Goal: Check status: Check status

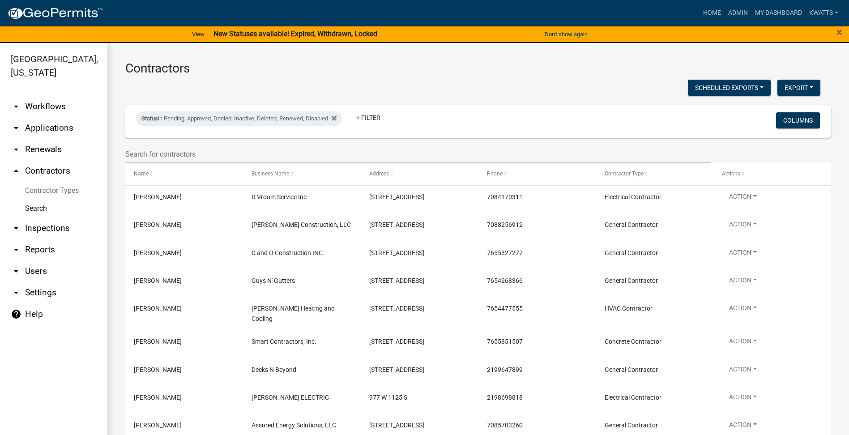
select select "3: 100"
click at [762, 12] on link "My Dashboard" at bounding box center [778, 12] width 54 height 17
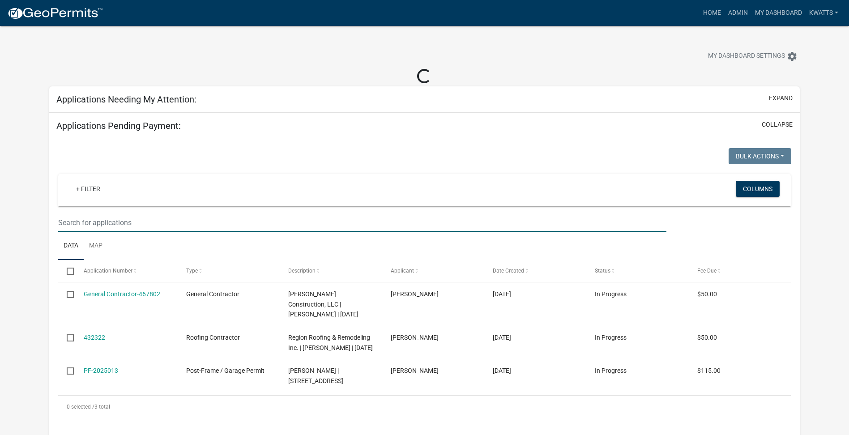
click at [105, 226] on input "text" at bounding box center [362, 222] width 608 height 18
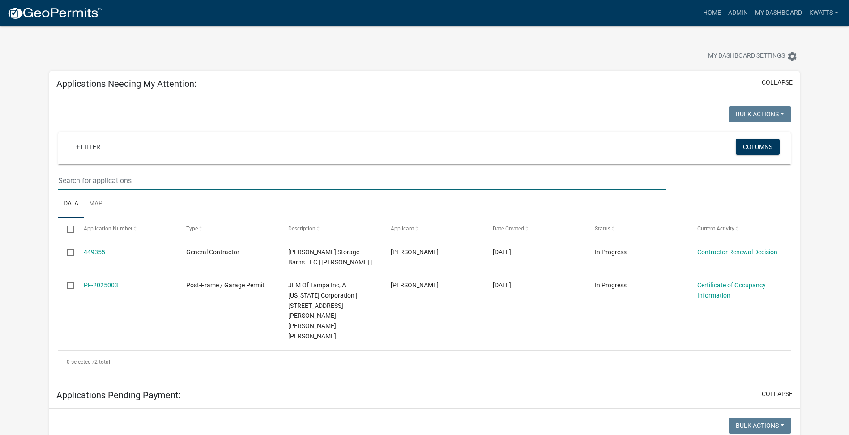
click at [95, 180] on input "text" at bounding box center [362, 180] width 608 height 18
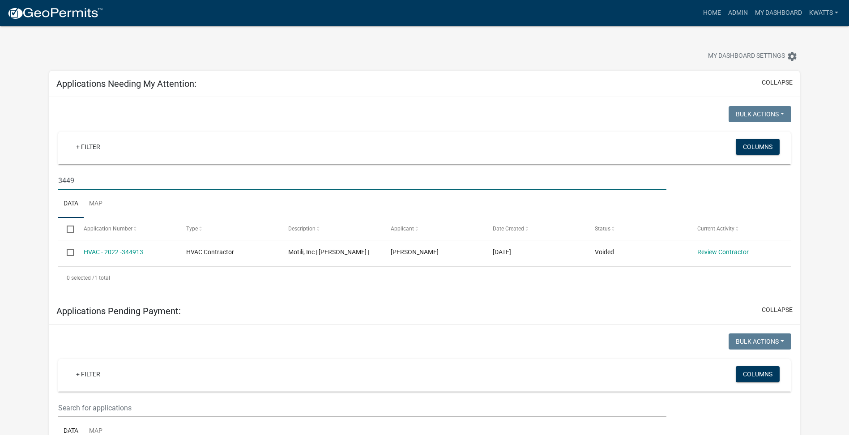
scroll to position [75, 0]
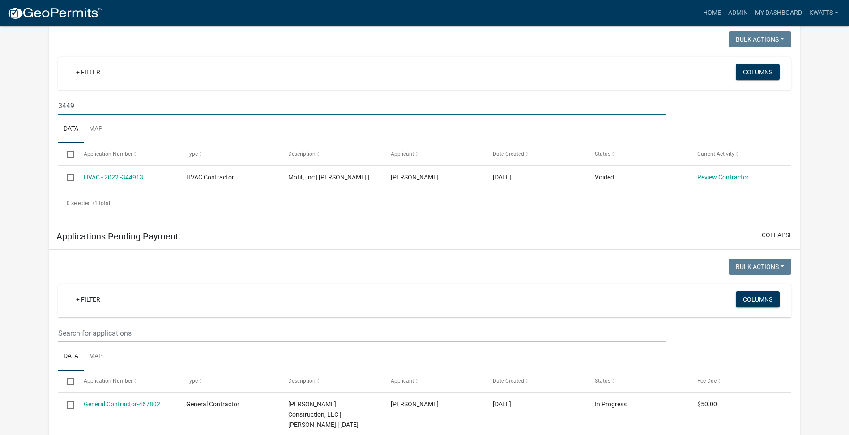
type input "3449"
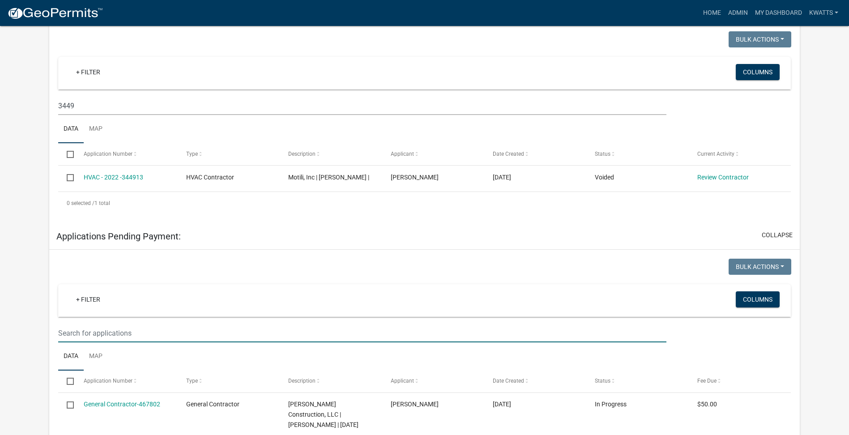
click at [147, 342] on input "text" at bounding box center [362, 333] width 608 height 18
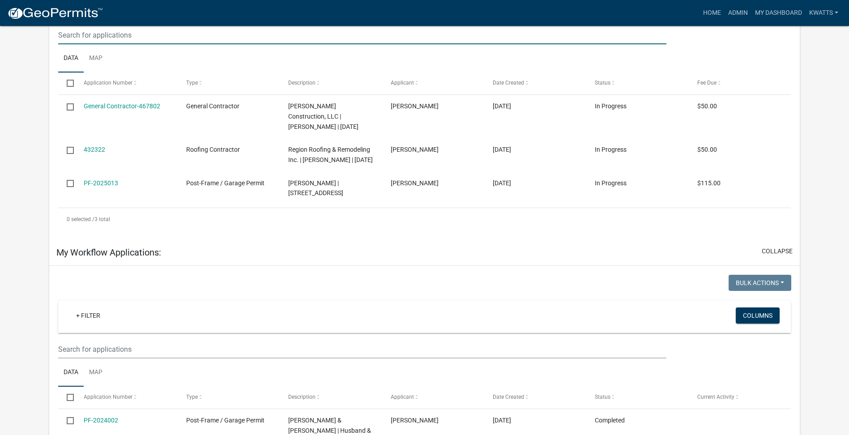
scroll to position [447, 0]
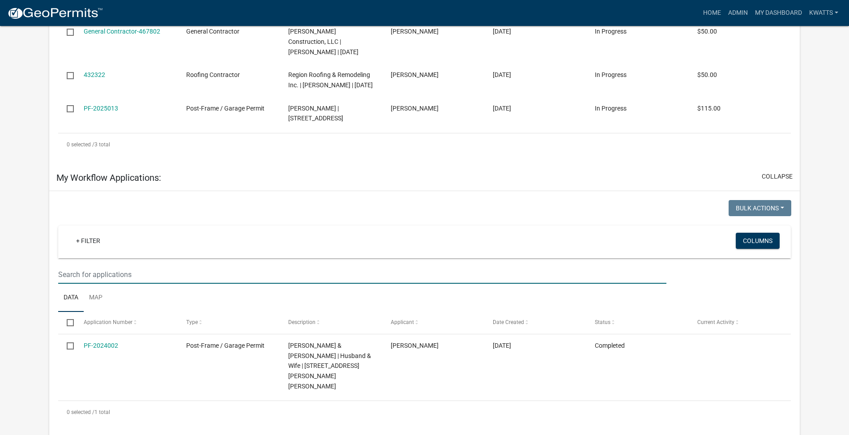
click at [174, 284] on input "text" at bounding box center [362, 274] width 608 height 18
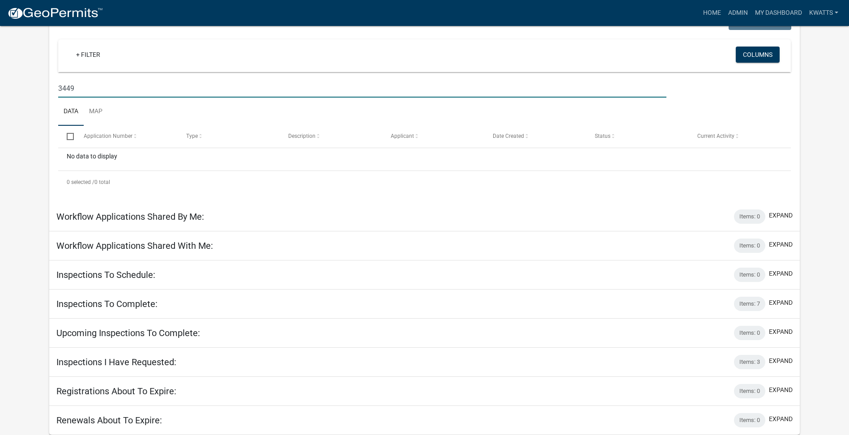
scroll to position [196, 0]
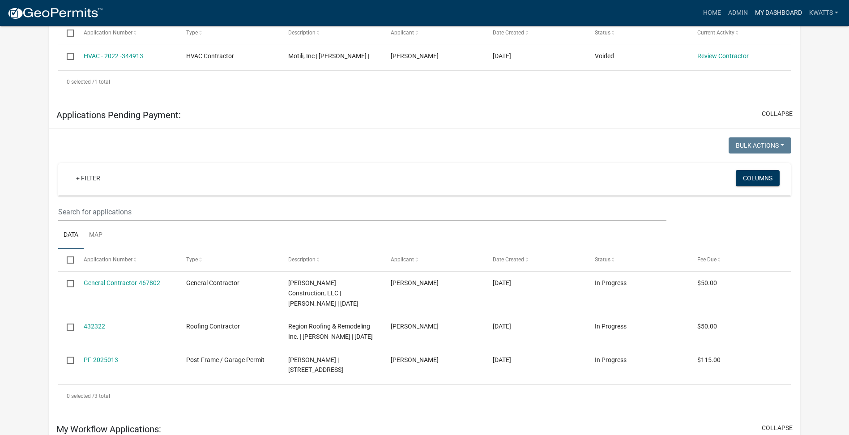
type input "3449"
click at [757, 12] on link "My Dashboard" at bounding box center [778, 12] width 54 height 17
click at [724, 14] on link "Admin" at bounding box center [737, 12] width 27 height 17
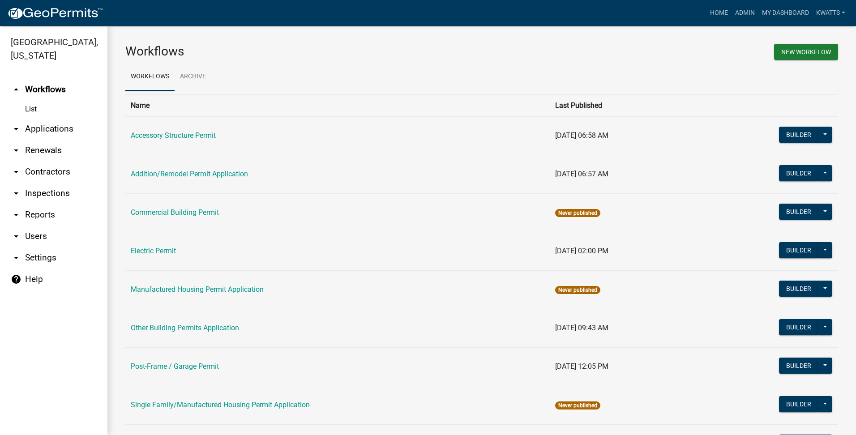
click at [57, 129] on link "arrow_drop_down Applications" at bounding box center [53, 128] width 107 height 21
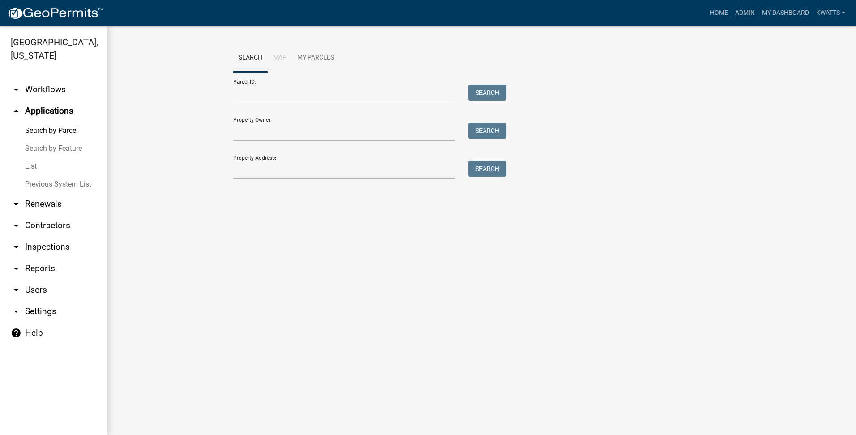
click at [64, 168] on link "List" at bounding box center [53, 167] width 107 height 18
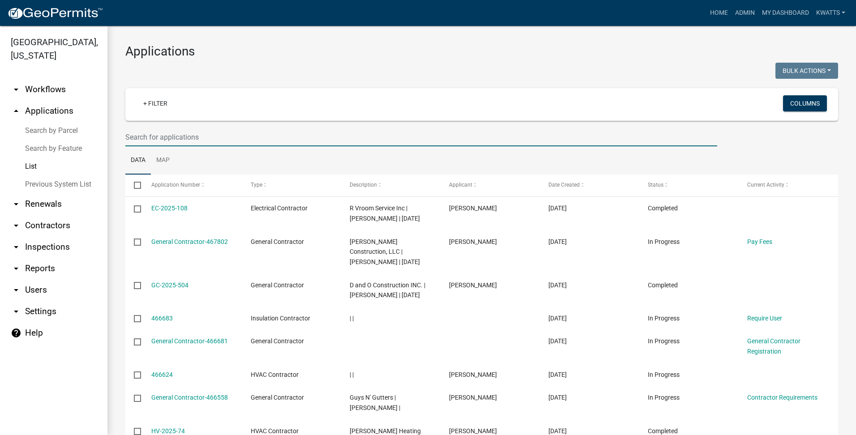
click at [199, 134] on input "text" at bounding box center [421, 137] width 592 height 18
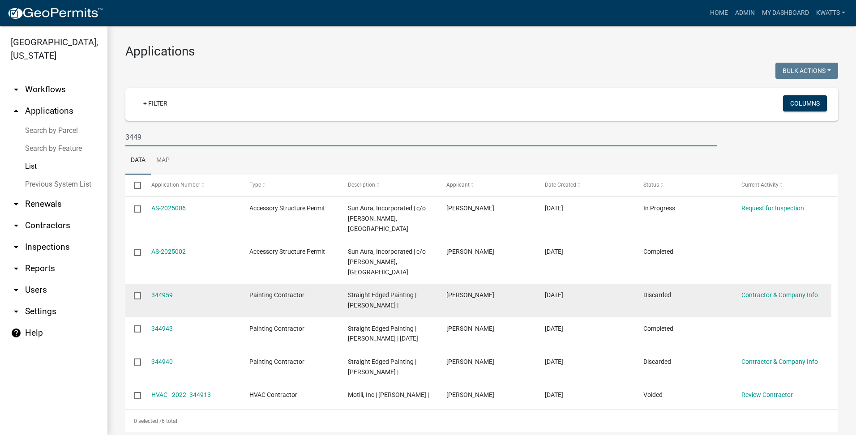
scroll to position [26, 0]
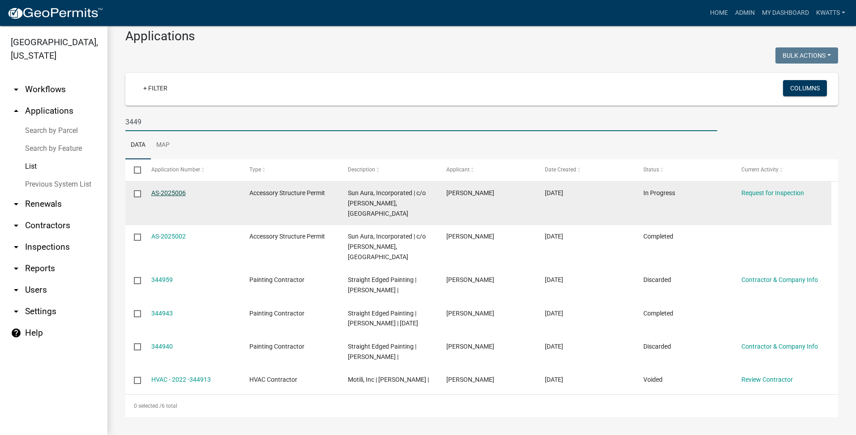
type input "3449"
click at [163, 189] on link "AS-2025006" at bounding box center [168, 192] width 34 height 7
